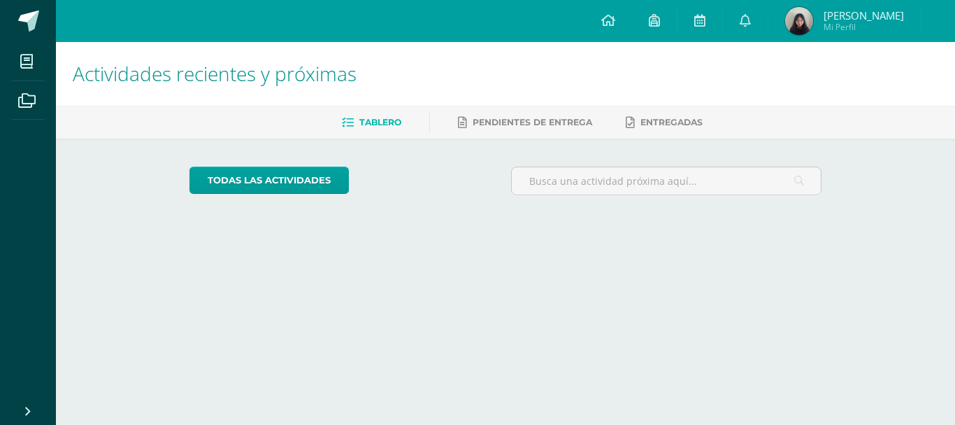
click at [525, 69] on h1 "Actividades recientes y próximas" at bounding box center [506, 74] width 866 height 64
click at [815, 41] on link "[PERSON_NAME] Mi Perfil" at bounding box center [845, 21] width 152 height 42
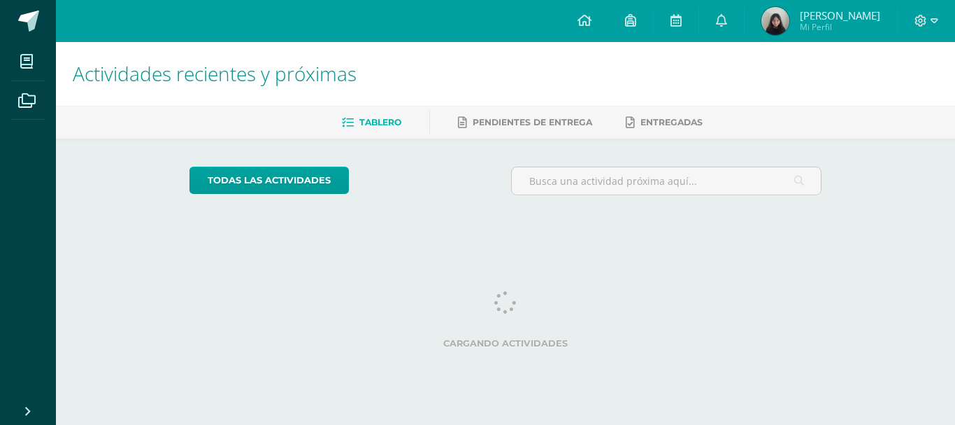
click at [795, 1] on link "[PERSON_NAME] Mi Perfil" at bounding box center [821, 21] width 152 height 42
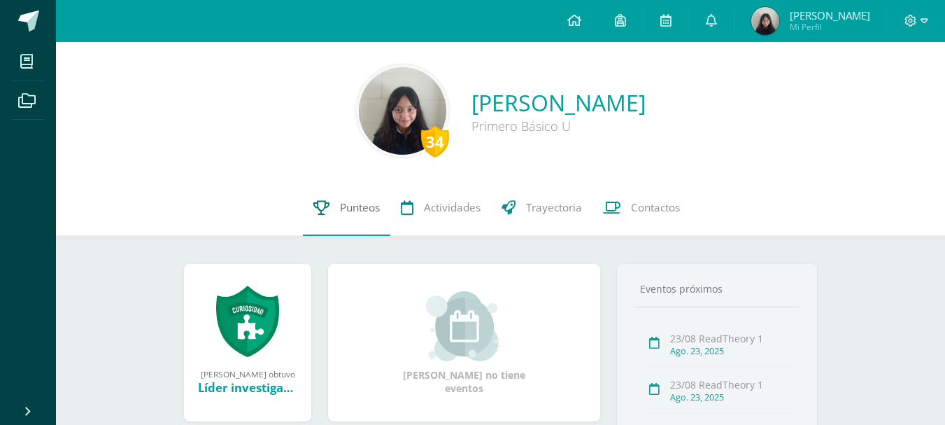
click at [359, 202] on span "Punteos" at bounding box center [360, 207] width 40 height 15
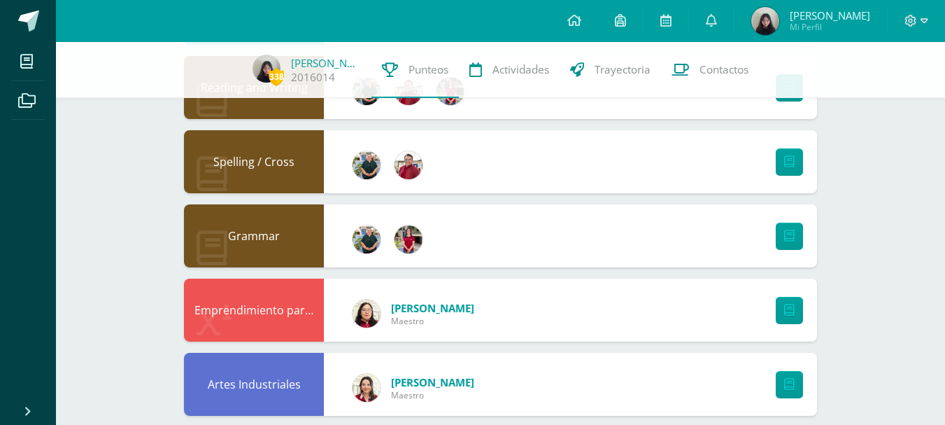
scroll to position [834, 0]
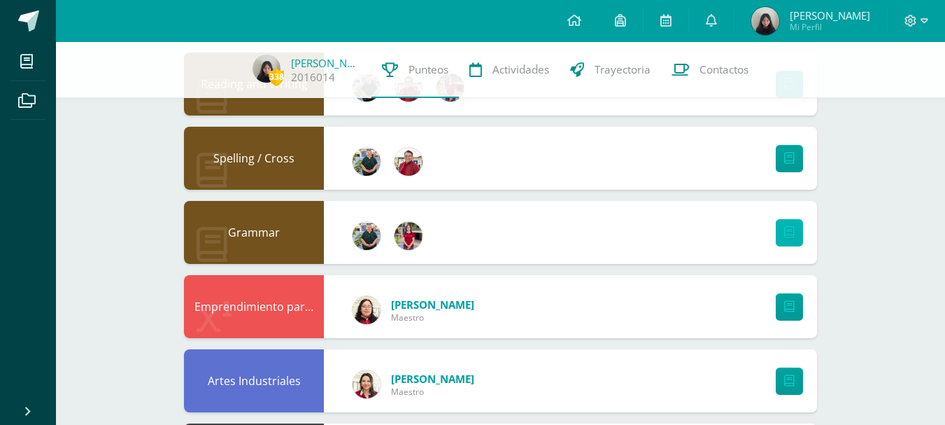
click at [782, 237] on link at bounding box center [789, 232] width 27 height 27
click at [598, 3] on link at bounding box center [574, 21] width 48 height 42
